Goal: Task Accomplishment & Management: Use online tool/utility

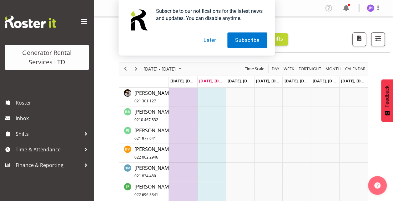
click at [213, 38] on button "Later" at bounding box center [210, 41] width 28 height 16
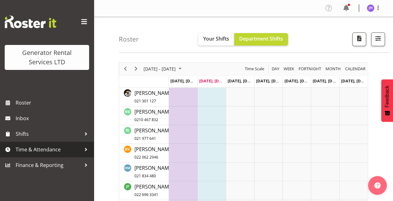
click at [49, 149] on span "Time & Attendance" at bounding box center [49, 149] width 66 height 9
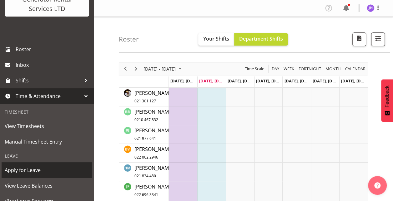
scroll to position [54, 0]
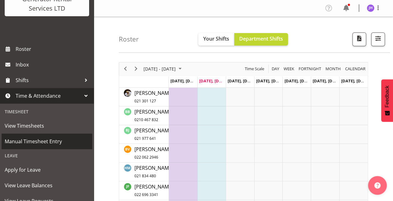
click at [46, 143] on span "Manual Timesheet Entry" at bounding box center [47, 141] width 84 height 9
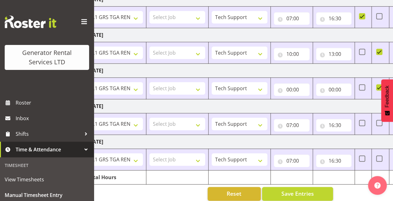
scroll to position [0, 35]
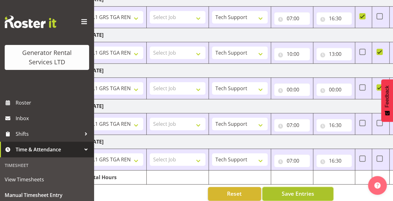
click at [291, 190] on span "Save Entries" at bounding box center [297, 194] width 33 height 8
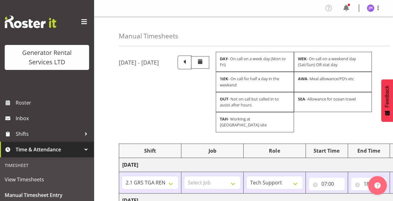
scroll to position [0, 0]
